Goal: Task Accomplishment & Management: Use online tool/utility

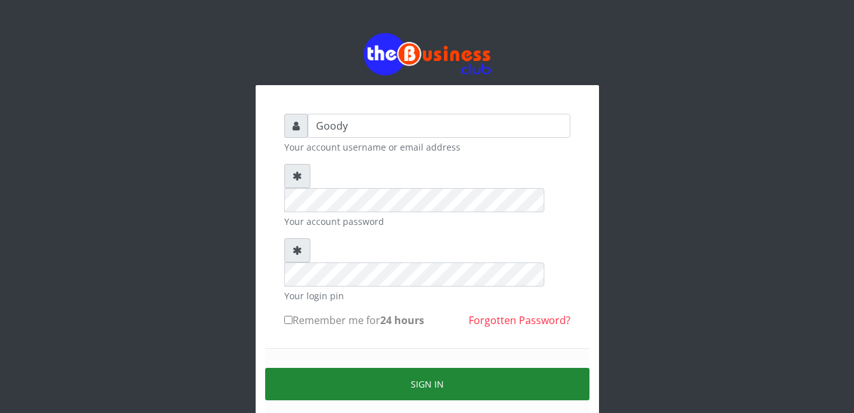
click at [383, 368] on button "Sign in" at bounding box center [427, 384] width 324 height 32
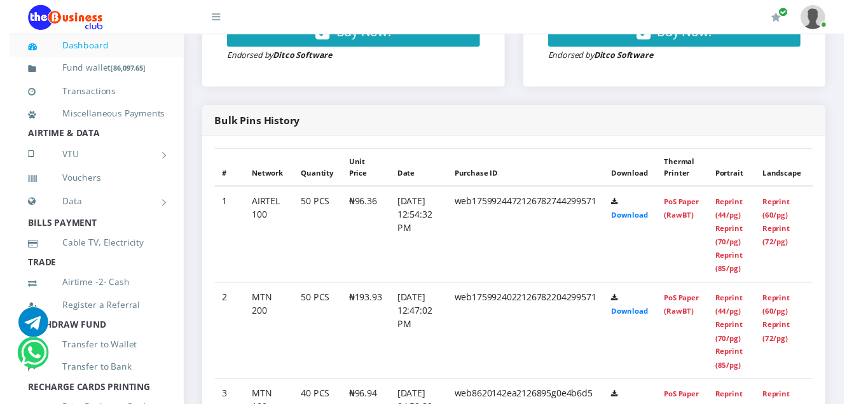
scroll to position [586, 0]
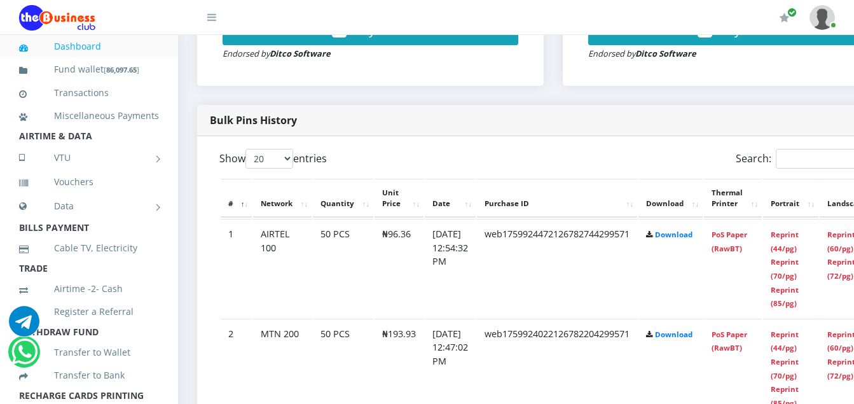
click at [324, 247] on td "50 PCS" at bounding box center [343, 268] width 60 height 99
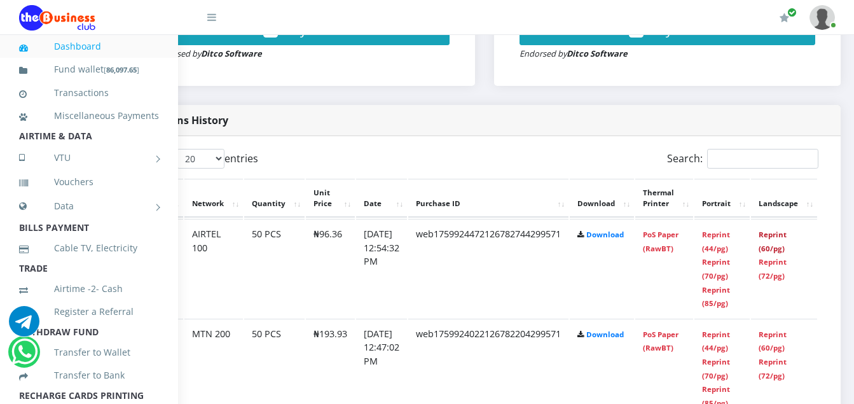
scroll to position [586, 94]
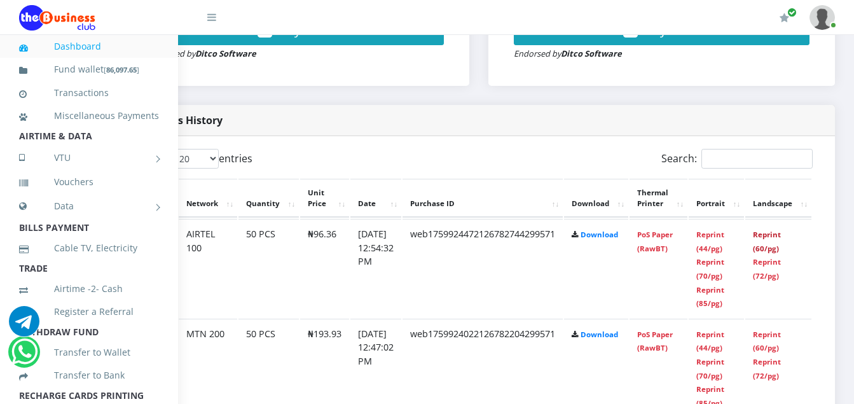
click at [765, 247] on link "Reprint (60/pg)" at bounding box center [767, 242] width 28 height 24
click at [761, 246] on link "Reprint (60/pg)" at bounding box center [767, 242] width 28 height 24
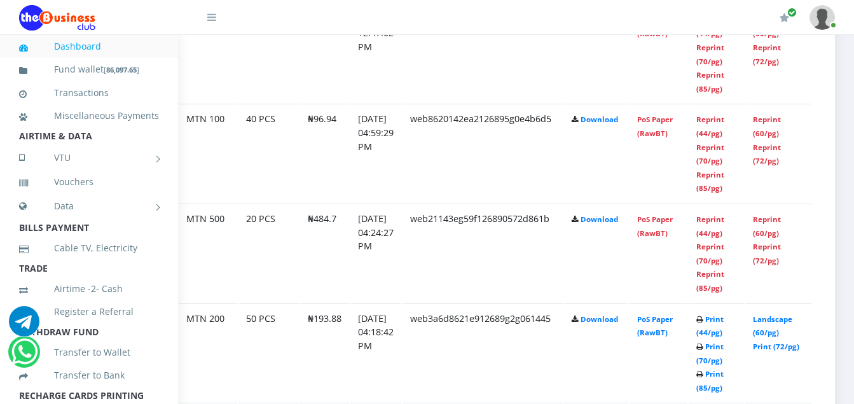
scroll to position [904, 94]
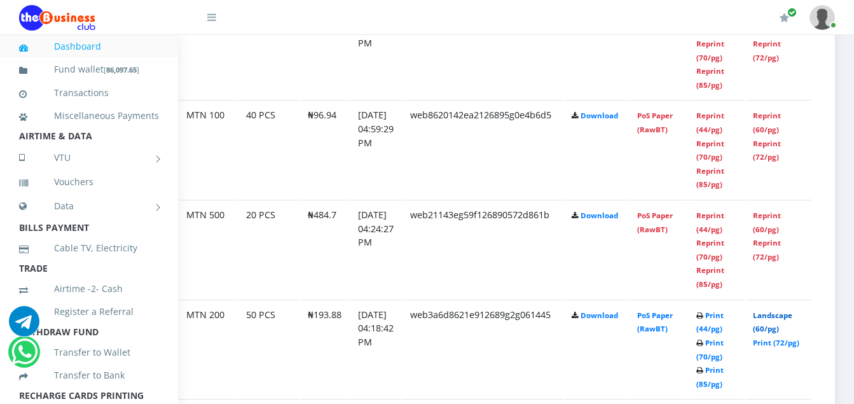
click at [773, 328] on link "Landscape (60/pg)" at bounding box center [772, 322] width 39 height 24
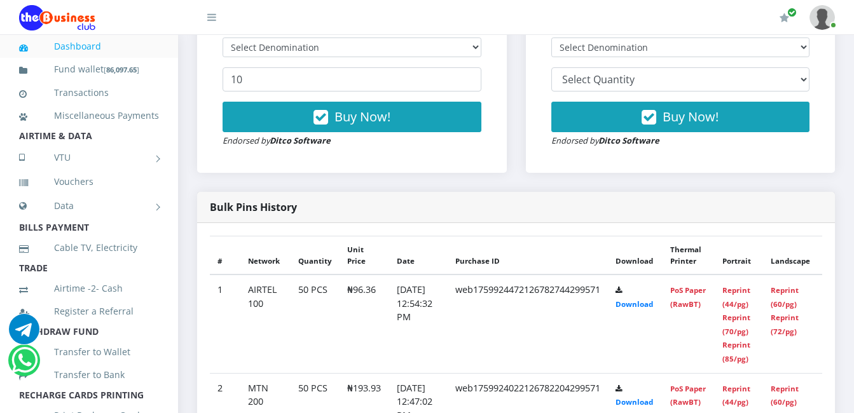
scroll to position [572, 0]
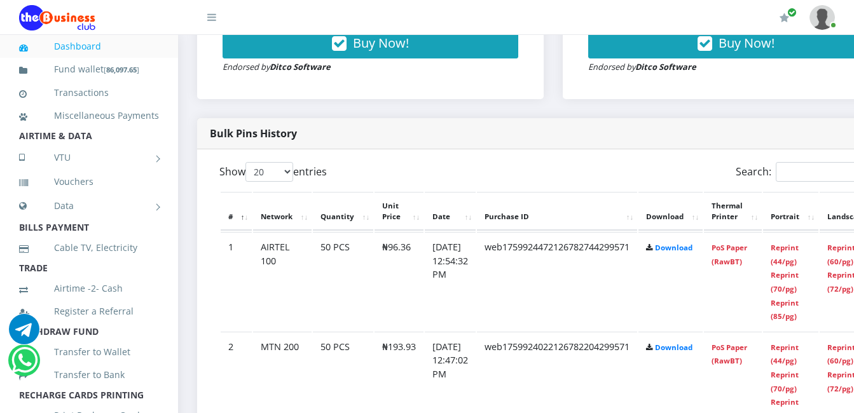
click at [543, 207] on th "Purchase ID" at bounding box center [557, 211] width 160 height 39
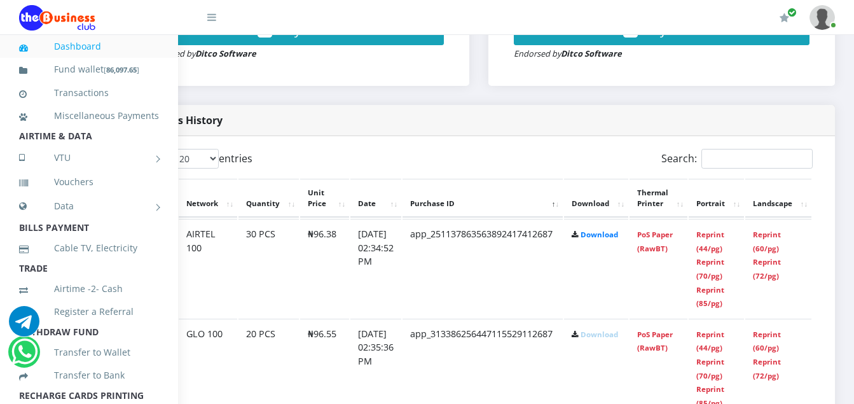
scroll to position [586, 95]
click at [757, 275] on link "Reprint (72/pg)" at bounding box center [767, 269] width 28 height 24
click at [763, 248] on link "Reprint (60/pg)" at bounding box center [767, 242] width 28 height 24
